Goal: Information Seeking & Learning: Learn about a topic

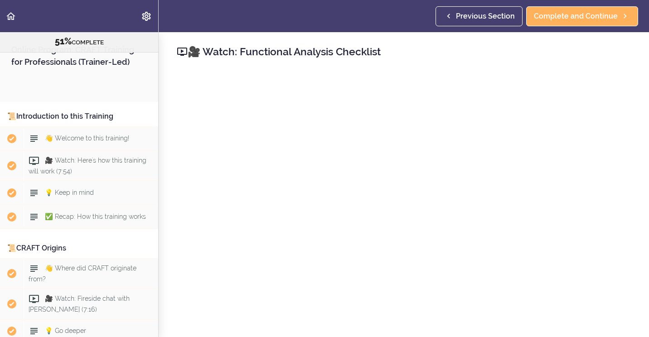
scroll to position [3204, 0]
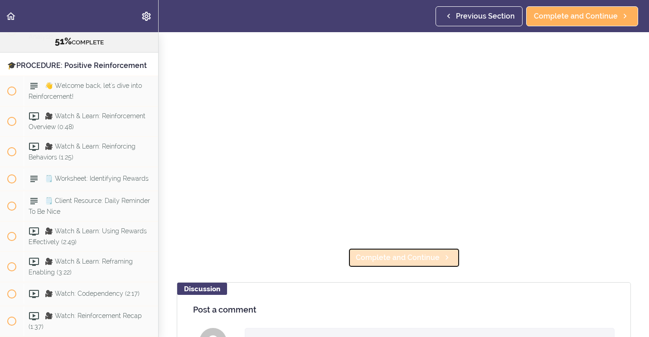
click at [414, 252] on span "Complete and Continue" at bounding box center [398, 257] width 84 height 11
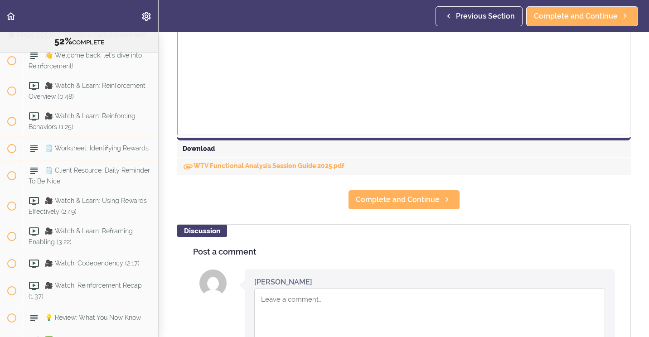
scroll to position [408, 0]
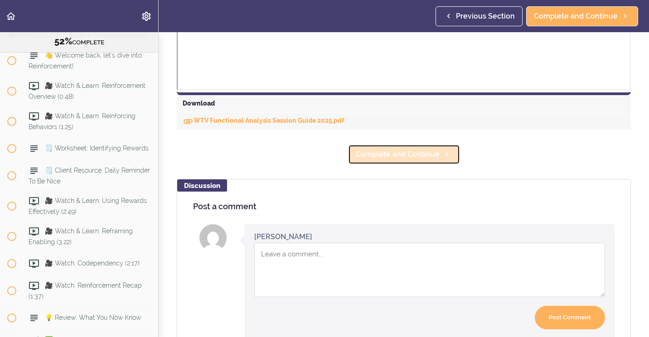
click at [398, 152] on span "Complete and Continue" at bounding box center [398, 154] width 84 height 11
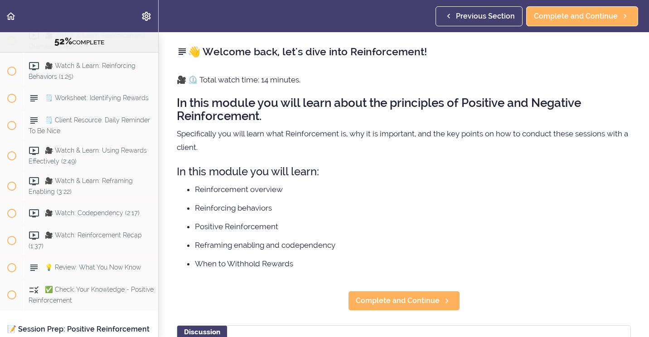
scroll to position [3305, 0]
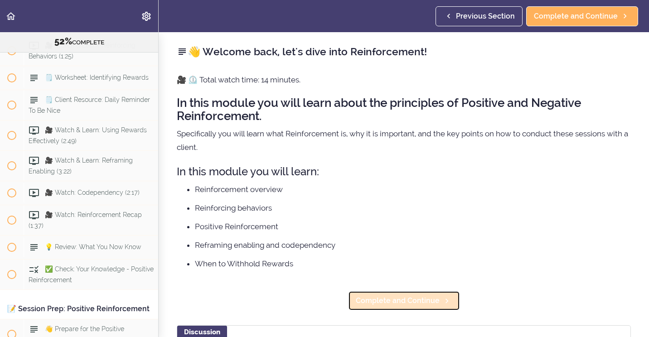
click at [407, 300] on span "Complete and Continue" at bounding box center [398, 300] width 84 height 11
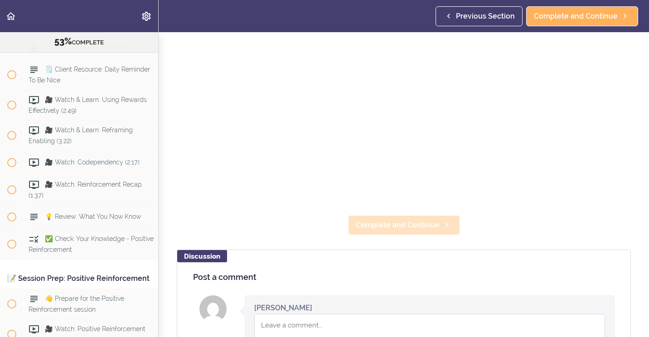
scroll to position [136, 0]
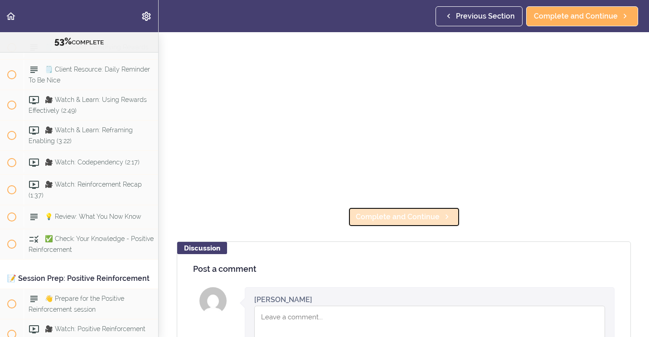
click at [397, 217] on span "Complete and Continue" at bounding box center [398, 217] width 84 height 11
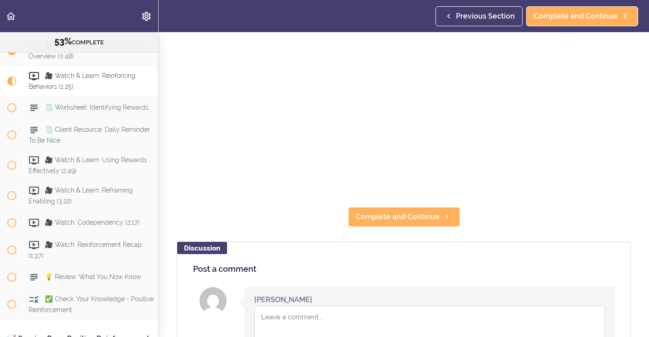
scroll to position [181, 0]
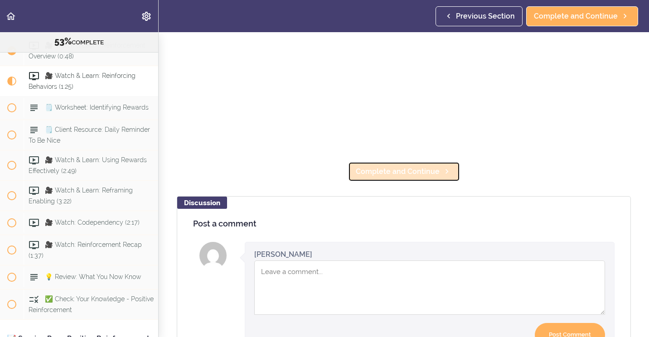
click at [405, 168] on span "Complete and Continue" at bounding box center [398, 171] width 84 height 11
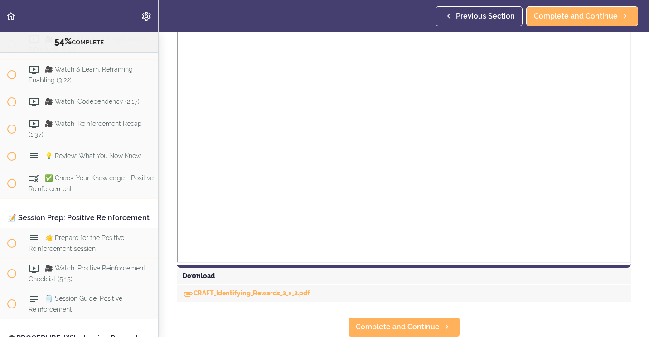
scroll to position [242, 0]
click at [403, 322] on span "Complete and Continue" at bounding box center [398, 327] width 84 height 11
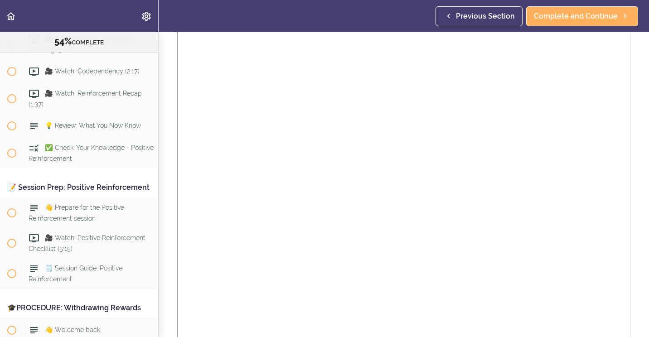
scroll to position [242, 0]
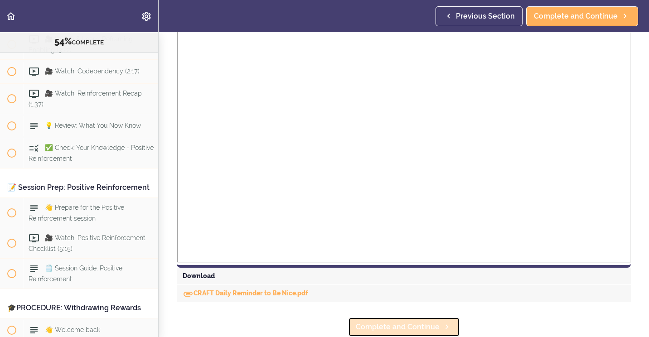
click at [397, 322] on span "Complete and Continue" at bounding box center [398, 327] width 84 height 11
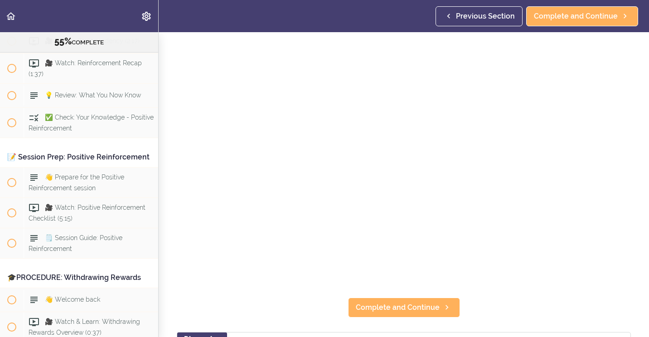
scroll to position [91, 0]
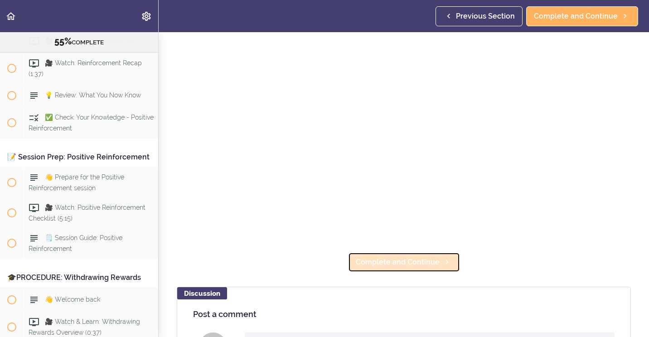
click at [394, 260] on span "Complete and Continue" at bounding box center [398, 262] width 84 height 11
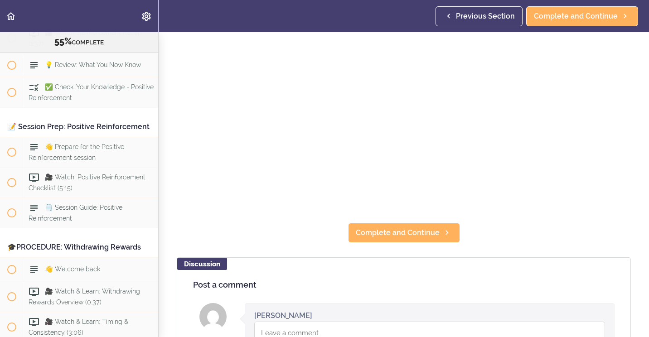
scroll to position [136, 0]
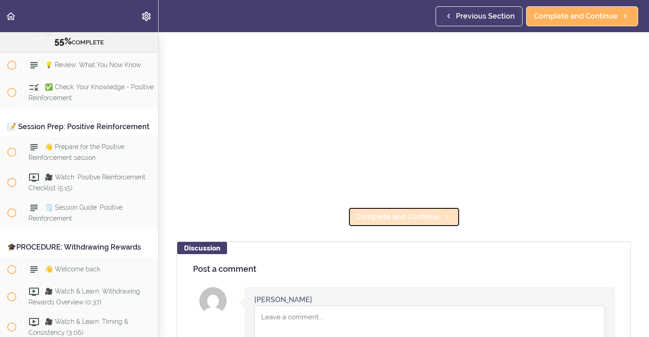
click at [423, 212] on span "Complete and Continue" at bounding box center [398, 217] width 84 height 11
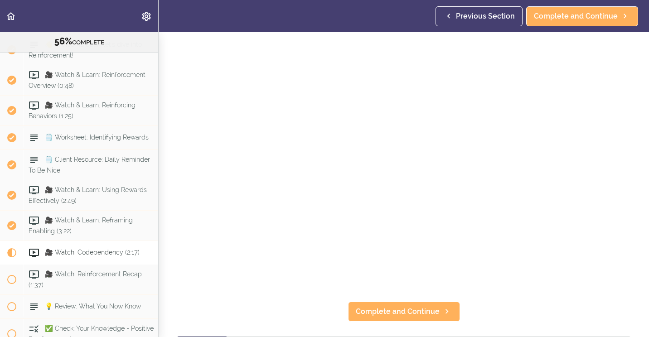
scroll to position [91, 0]
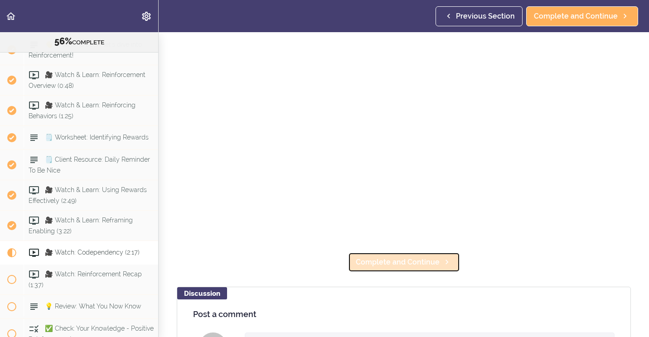
click at [391, 262] on span "Complete and Continue" at bounding box center [398, 262] width 84 height 11
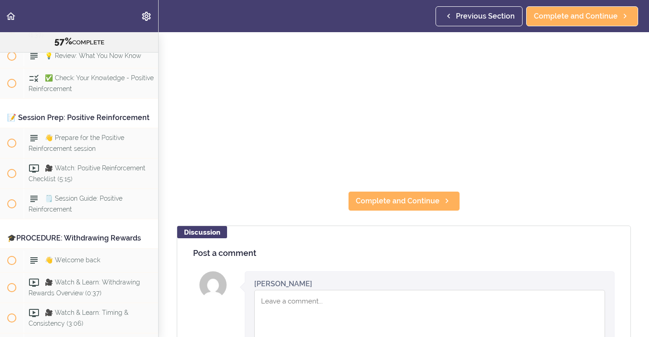
scroll to position [136, 0]
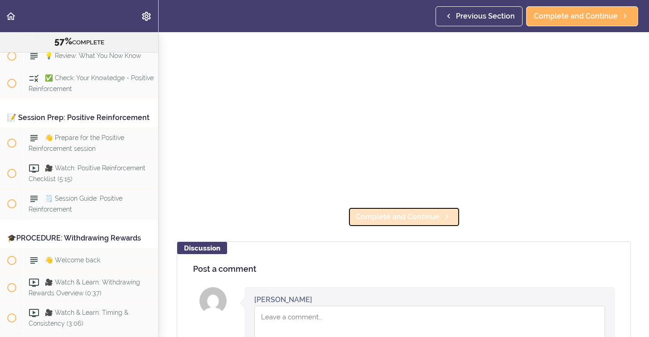
click at [394, 215] on span "Complete and Continue" at bounding box center [398, 217] width 84 height 11
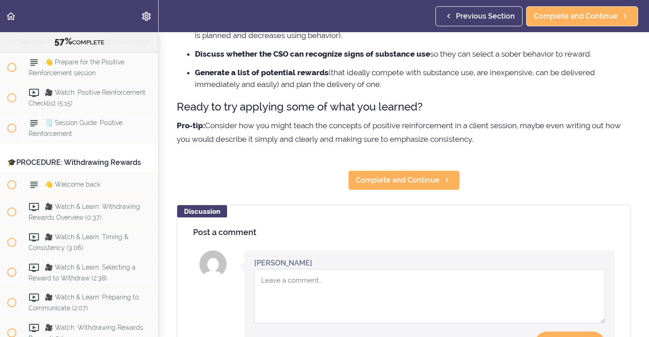
scroll to position [181, 0]
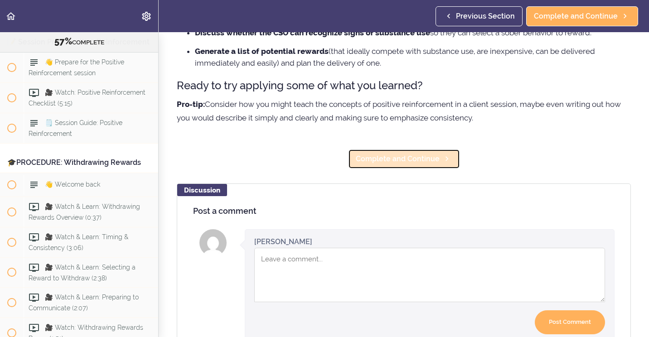
click at [380, 157] on span "Complete and Continue" at bounding box center [398, 159] width 84 height 11
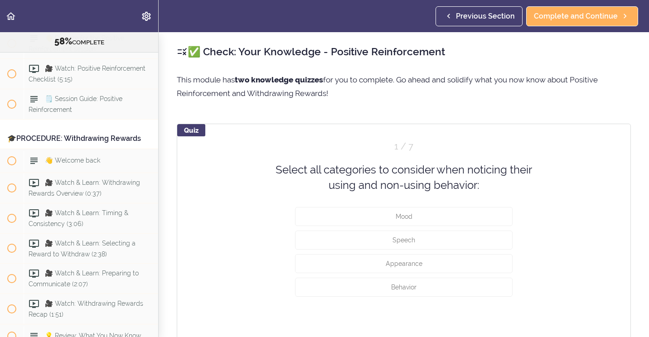
scroll to position [45, 0]
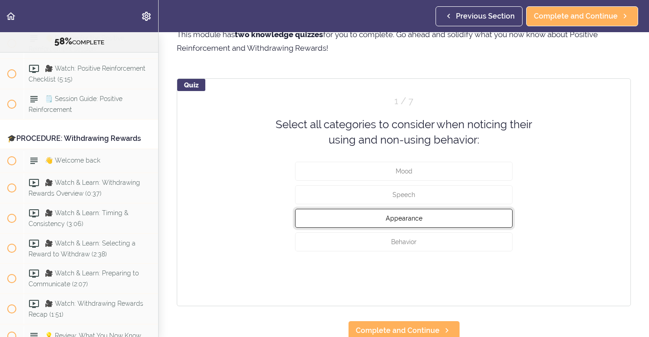
click at [300, 210] on button "Appearance" at bounding box center [403, 217] width 217 height 19
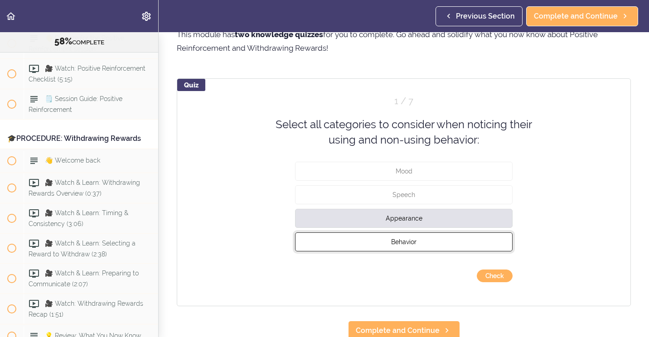
click at [332, 241] on button "Behavior" at bounding box center [403, 241] width 217 height 19
